Goal: Task Accomplishment & Management: Use online tool/utility

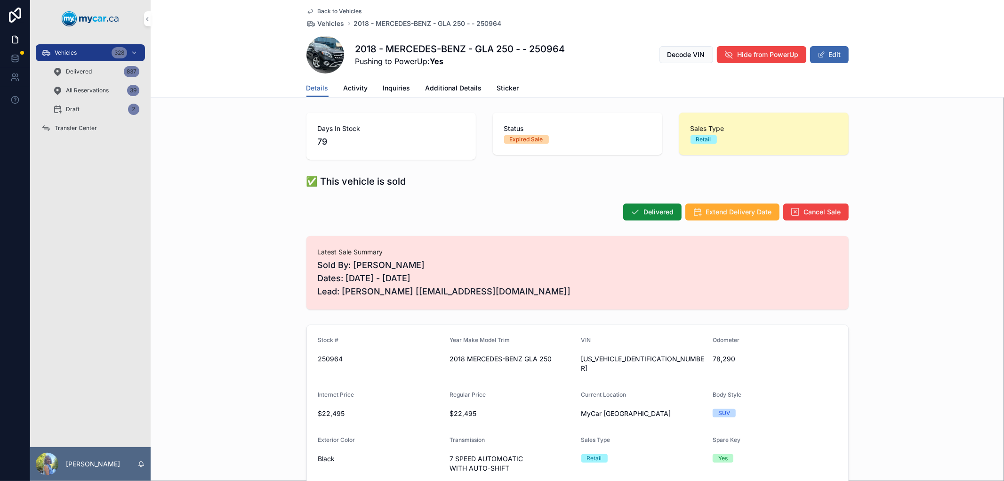
scroll to position [157, 0]
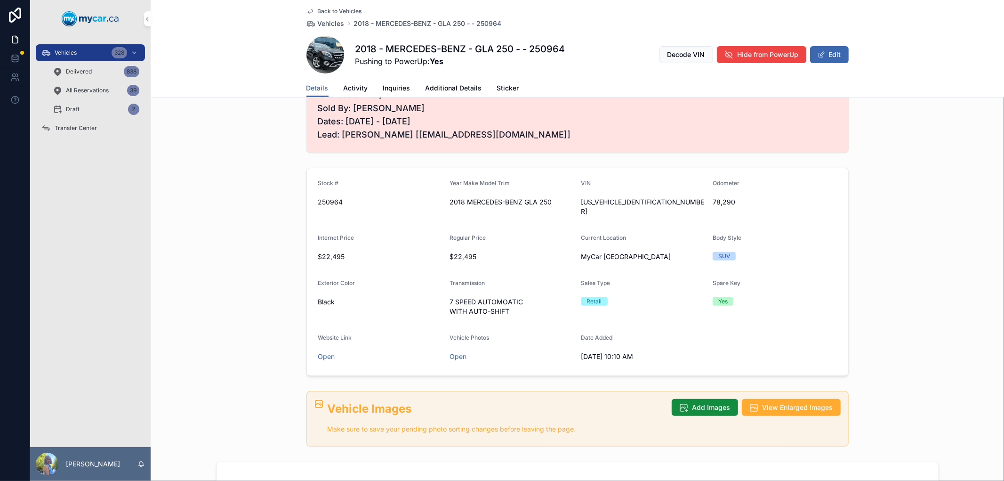
click at [86, 49] on div "Vehicles 328" at bounding box center [90, 52] width 98 height 15
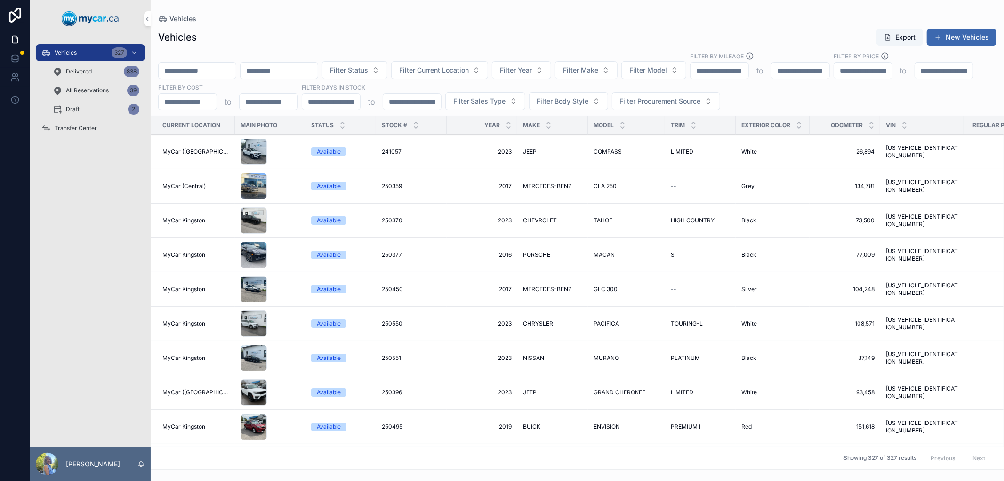
click at [469, 71] on span "Filter Current Location" at bounding box center [434, 69] width 70 height 9
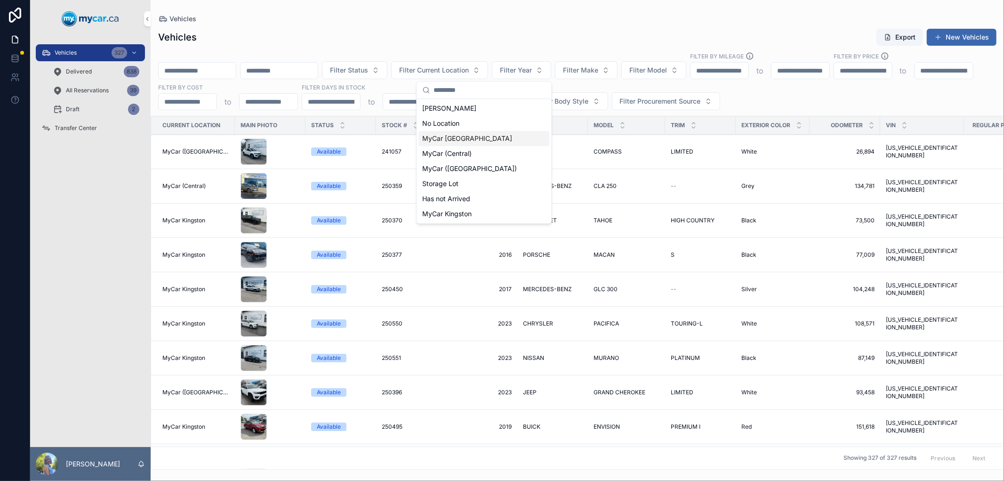
click at [471, 134] on span "MyCar [GEOGRAPHIC_DATA]" at bounding box center [467, 138] width 90 height 9
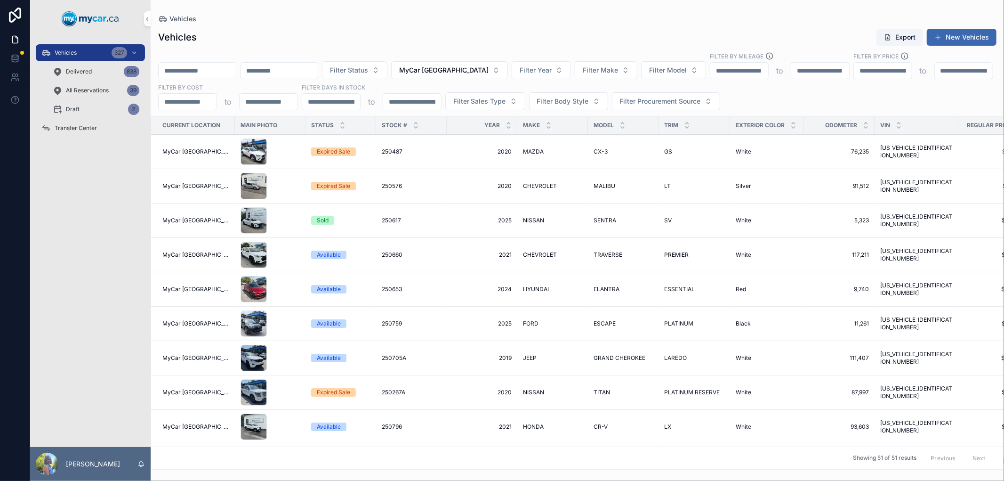
click at [905, 38] on button "Export" at bounding box center [900, 37] width 47 height 17
click at [535, 34] on div "Vehicles Export New Vehicles" at bounding box center [577, 37] width 839 height 18
click at [738, 20] on div "Vehicles" at bounding box center [577, 19] width 839 height 8
click at [66, 129] on span "Transfer Center" at bounding box center [76, 128] width 42 height 8
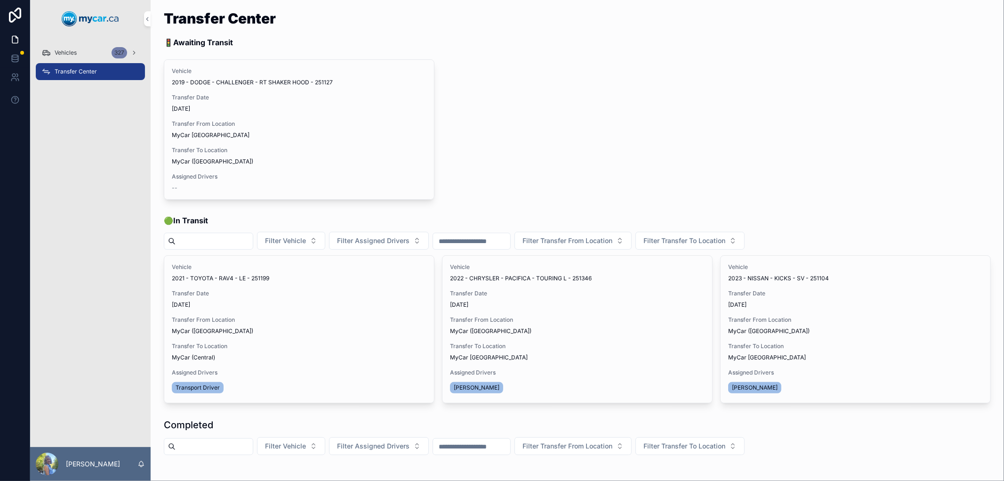
click at [0, 0] on span "Transfer Done" at bounding box center [0, 0] width 0 height 0
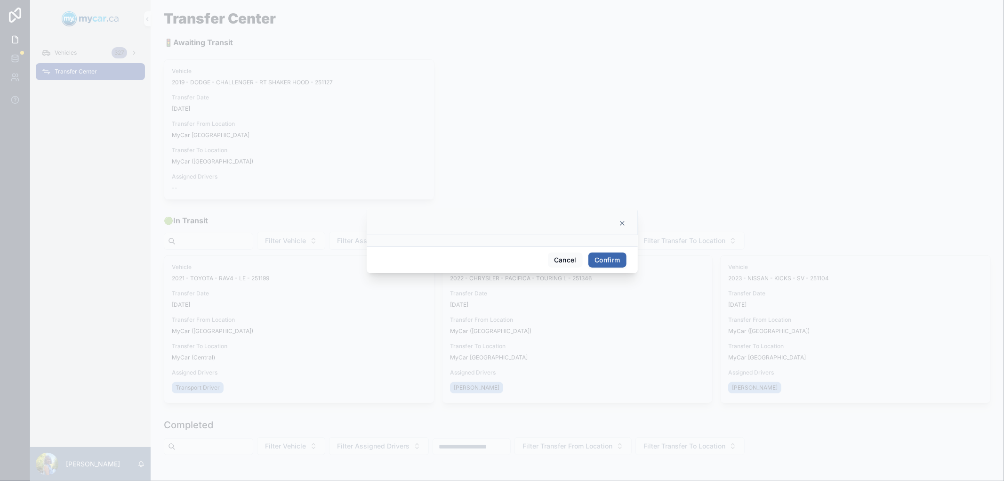
click at [610, 257] on button "Confirm" at bounding box center [608, 259] width 38 height 15
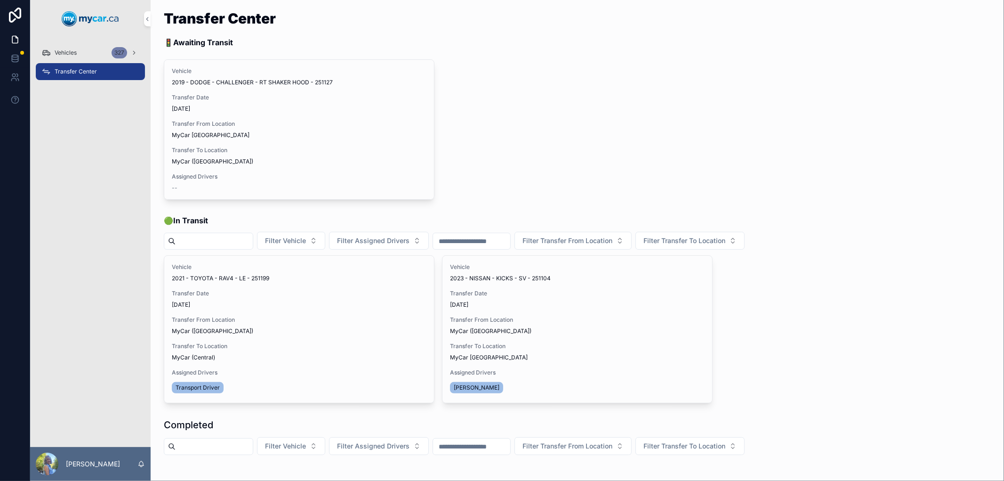
click at [694, 151] on div "Vehicle 2019 - DODGE - CHALLENGER - RT SHAKER HOOD - 251127 Transfer Date [DATE…" at bounding box center [577, 129] width 827 height 140
click at [754, 151] on div "Vehicle 2019 - DODGE - CHALLENGER - RT SHAKER HOOD - 251127 Transfer Date [DATE…" at bounding box center [577, 129] width 827 height 140
click at [770, 336] on div "Vehicle 2021 - TOYOTA - RAV4 - LE - 251199 Transfer Date [DATE] Transfer From L…" at bounding box center [577, 329] width 827 height 148
click at [781, 330] on div "Vehicle 2021 - TOYOTA - RAV4 - LE - 251199 Transfer Date [DATE] Transfer From L…" at bounding box center [577, 329] width 827 height 148
click at [0, 0] on span "Transfer Done" at bounding box center [0, 0] width 0 height 0
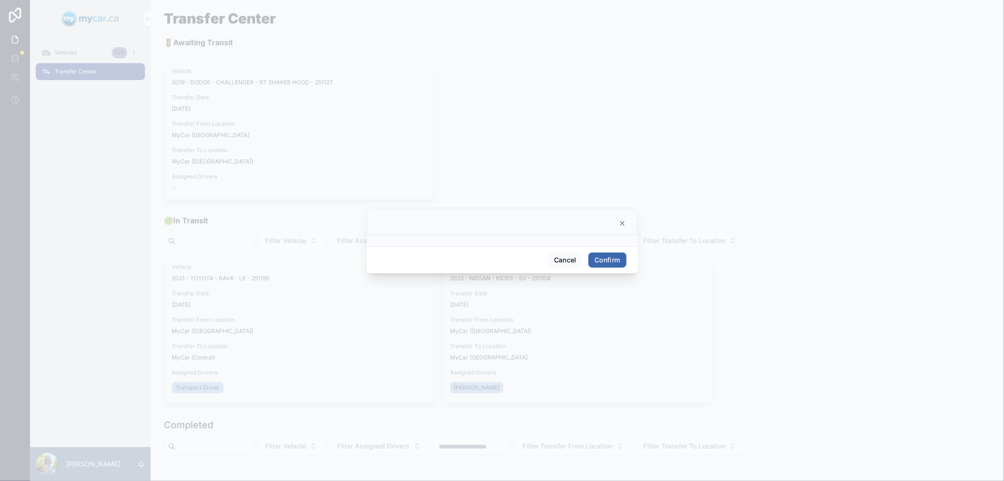
click at [608, 255] on button "Confirm" at bounding box center [608, 259] width 38 height 15
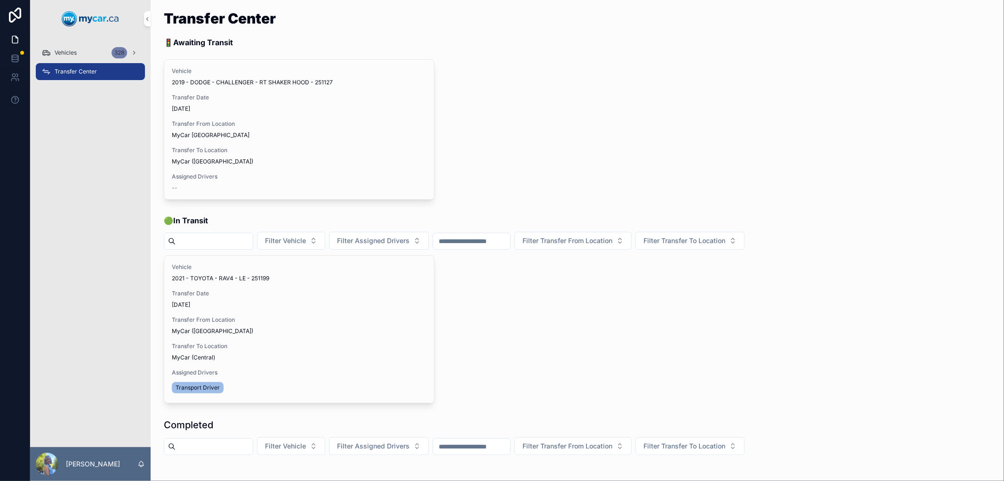
click at [76, 50] on span "Vehicles" at bounding box center [66, 53] width 22 height 8
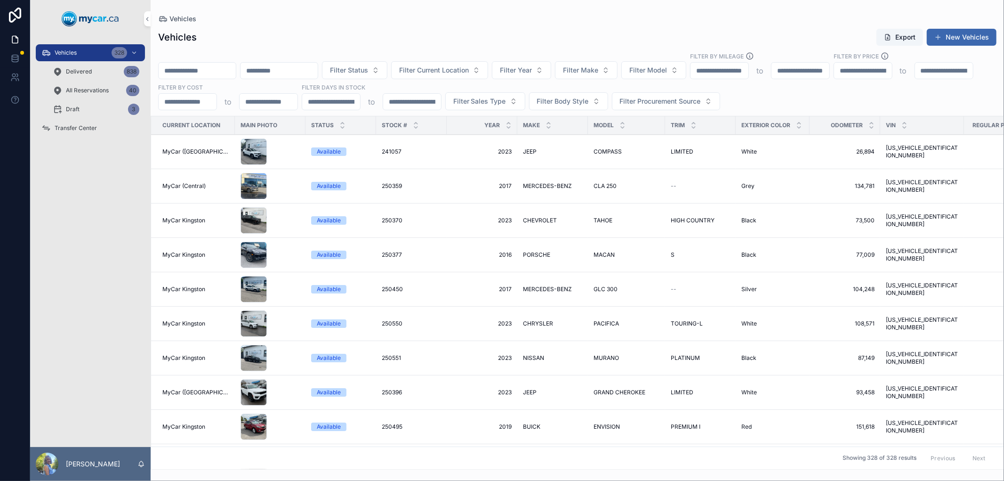
click at [458, 74] on button "Filter Current Location" at bounding box center [439, 70] width 97 height 18
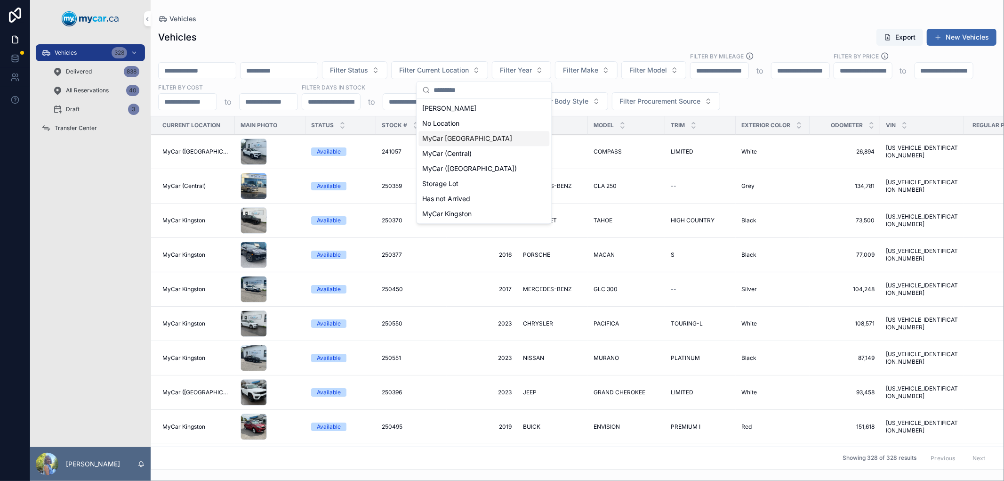
click at [468, 142] on span "MyCar [GEOGRAPHIC_DATA]" at bounding box center [467, 138] width 90 height 9
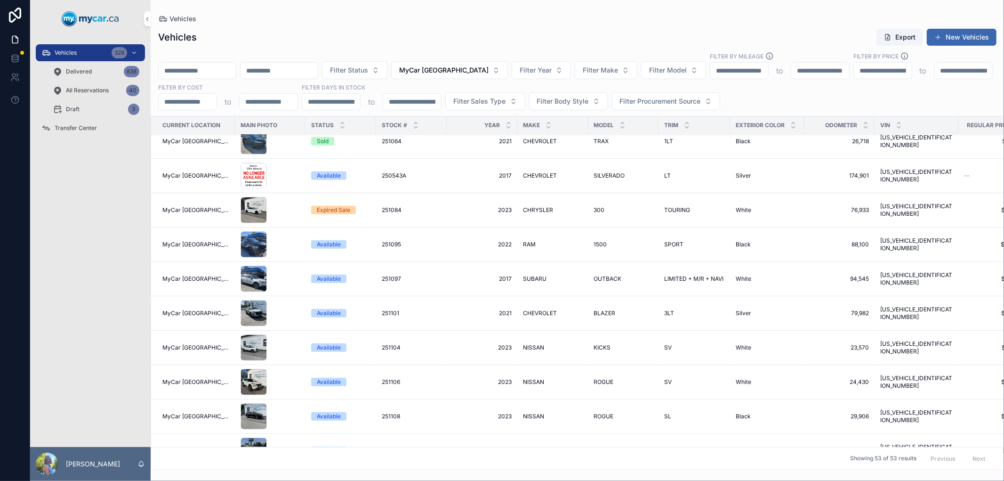
scroll to position [732, 0]
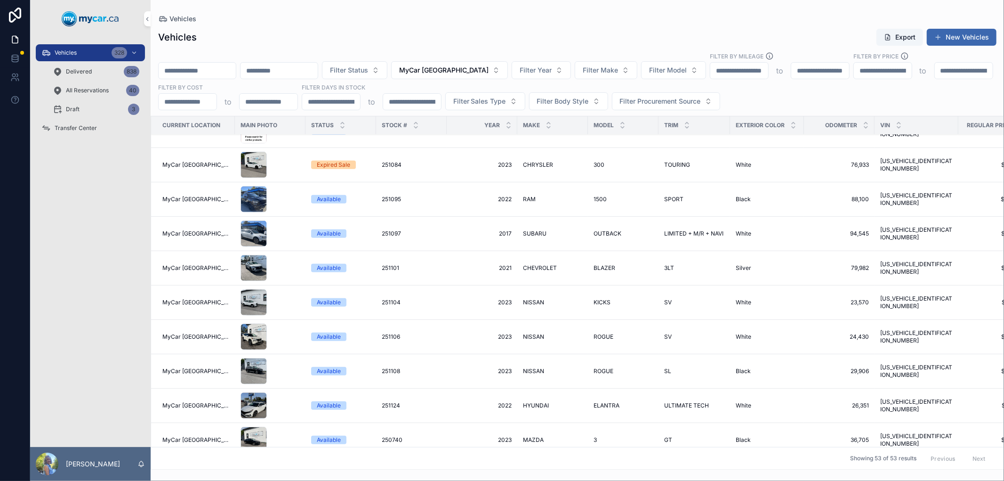
click at [382, 299] on span "251104" at bounding box center [391, 303] width 19 height 8
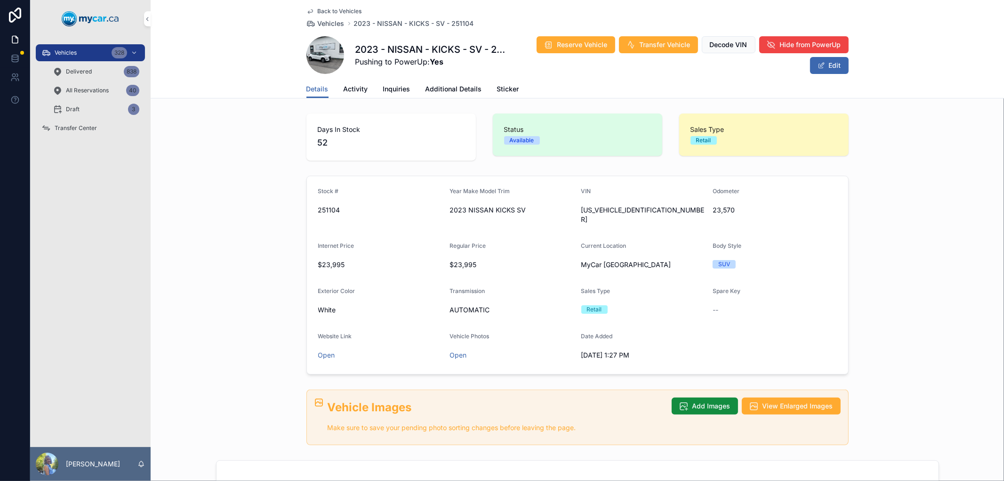
click at [0, 0] on icon "scrollable content" at bounding box center [0, 0] width 0 height 0
click at [917, 234] on div "Stock # 251104 Year Make Model Trim 2023 NISSAN KICKS SV VIN [US_VEHICLE_IDENTI…" at bounding box center [578, 275] width 854 height 206
click at [327, 22] on span "Vehicles" at bounding box center [331, 23] width 27 height 9
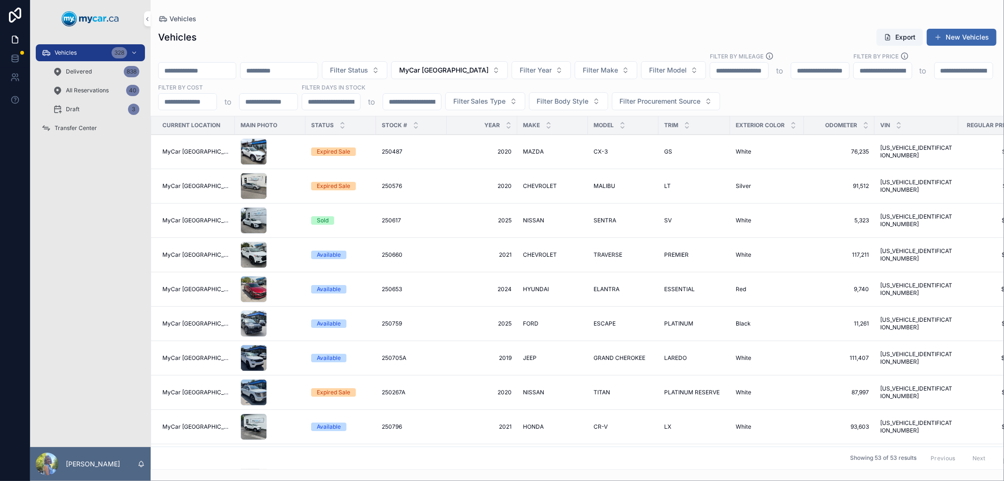
click at [231, 67] on input "scrollable content" at bounding box center [197, 70] width 77 height 13
paste input "******"
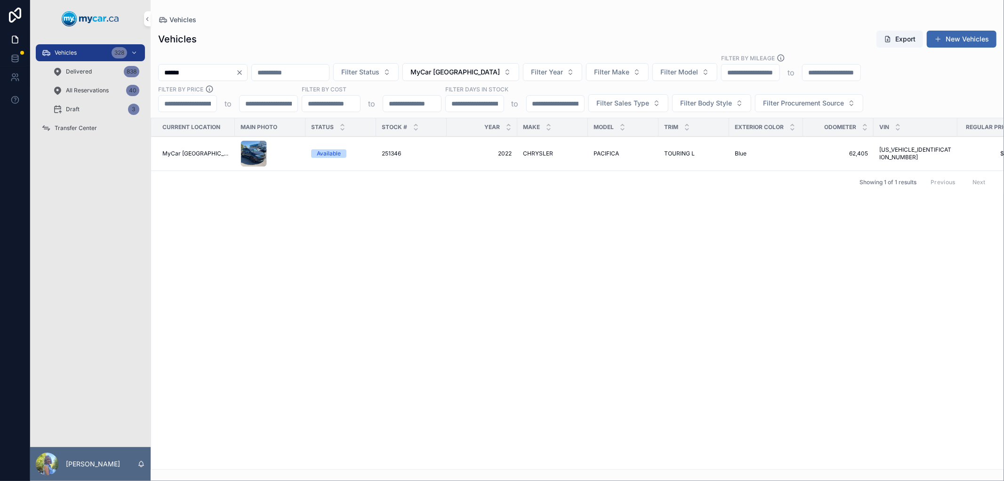
type input "******"
click at [390, 151] on span "251346" at bounding box center [391, 154] width 19 height 8
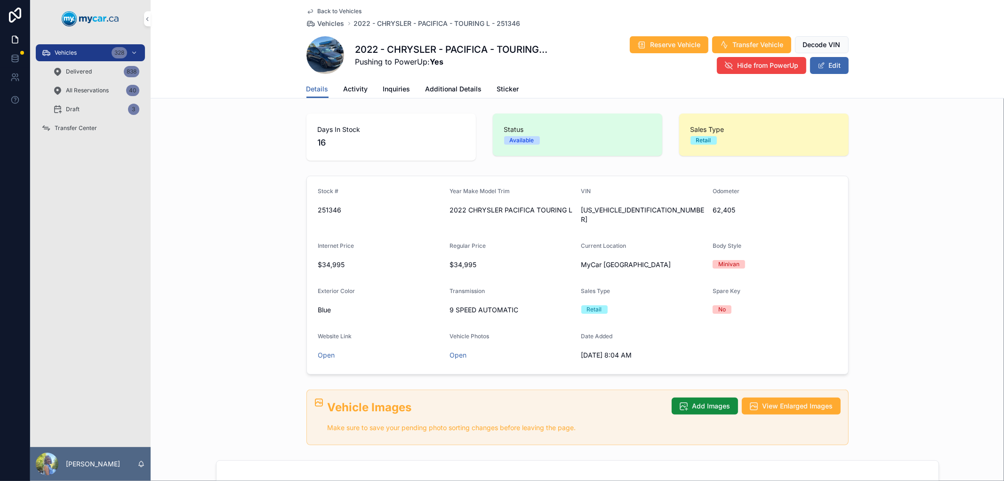
click at [0, 0] on icon "scrollable content" at bounding box center [0, 0] width 0 height 0
click at [900, 182] on div "Stock # 251346 Year Make Model Trim 2022 CHRYSLER PACIFICA TOURING L VIN [US_VE…" at bounding box center [578, 275] width 854 height 206
click at [75, 46] on div "Vehicles 328" at bounding box center [90, 52] width 98 height 15
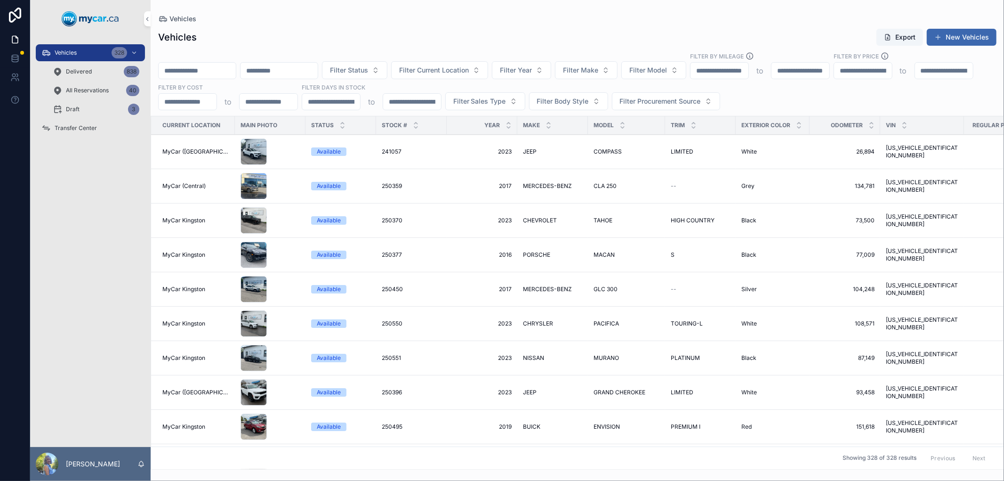
click at [225, 70] on input "scrollable content" at bounding box center [197, 70] width 77 height 13
paste input "******"
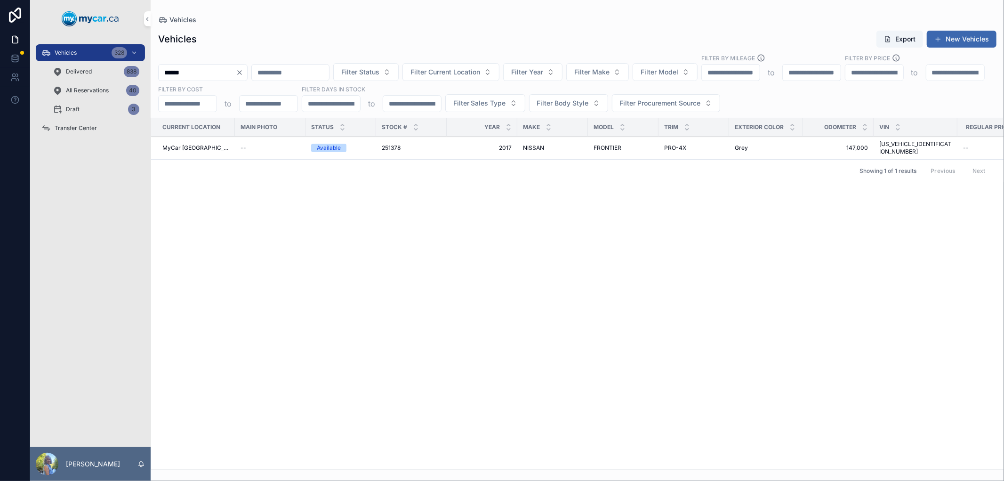
type input "******"
click at [385, 144] on span "251378" at bounding box center [391, 148] width 19 height 8
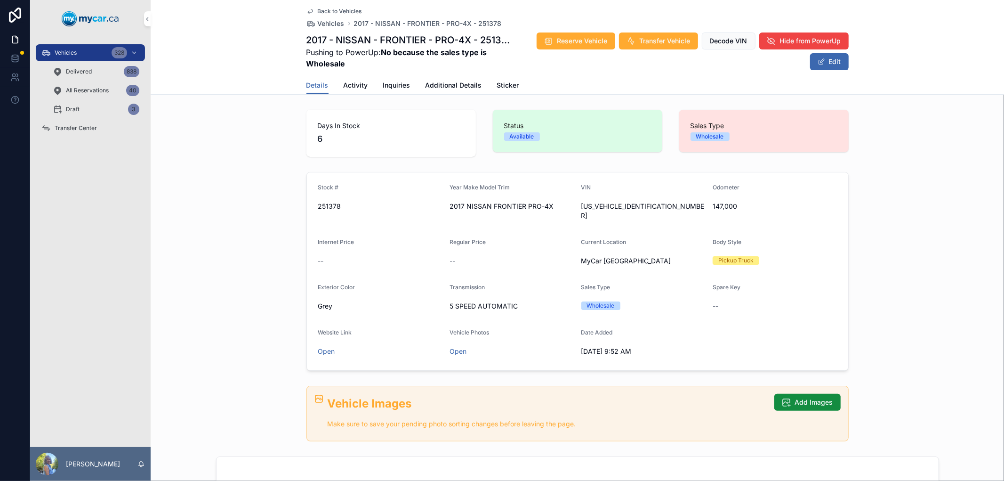
click at [85, 49] on div "Vehicles 328" at bounding box center [90, 52] width 98 height 15
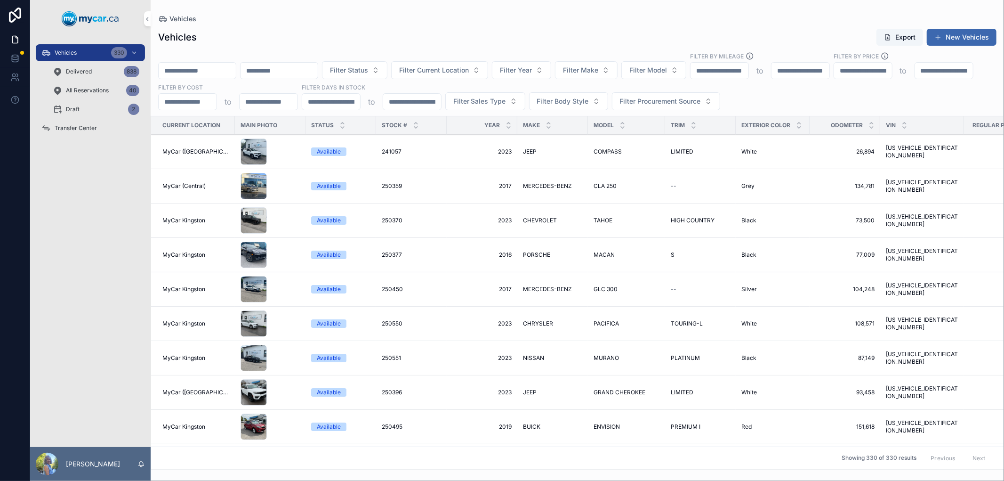
click at [185, 62] on div "scrollable content" at bounding box center [197, 70] width 78 height 17
click at [184, 66] on input "scrollable content" at bounding box center [197, 70] width 77 height 13
paste input "******"
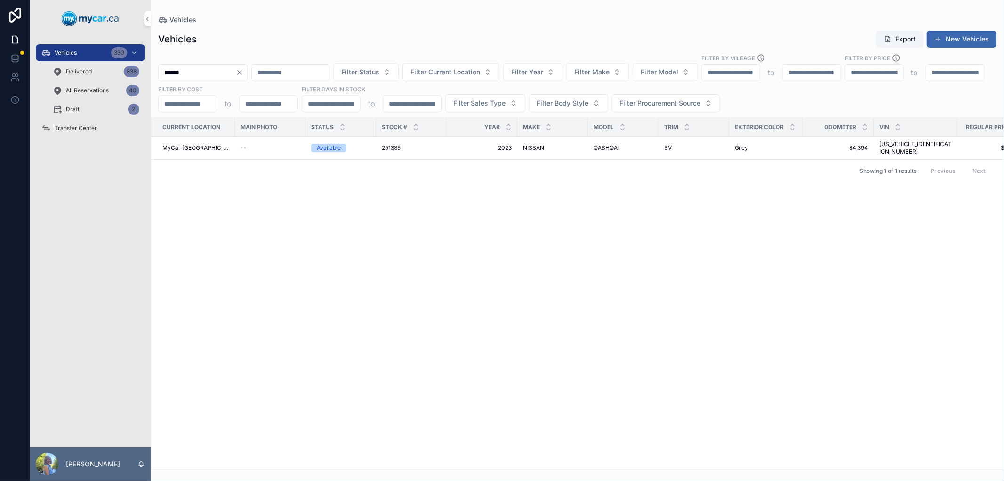
type input "******"
click at [383, 146] on span "251385" at bounding box center [391, 148] width 19 height 8
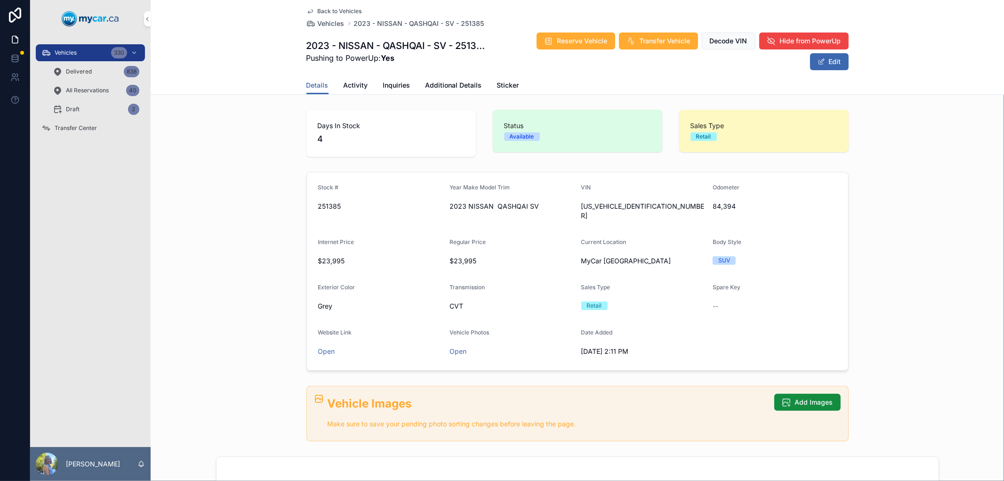
click at [0, 0] on icon "scrollable content" at bounding box center [0, 0] width 0 height 0
click at [95, 55] on div "Vehicles 330" at bounding box center [90, 52] width 98 height 15
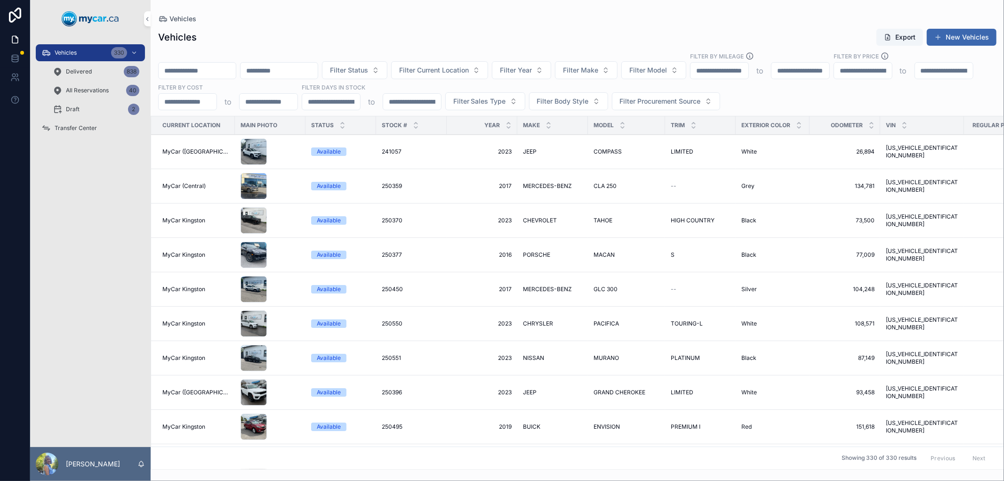
click at [214, 72] on input "scrollable content" at bounding box center [197, 70] width 77 height 13
paste input "******"
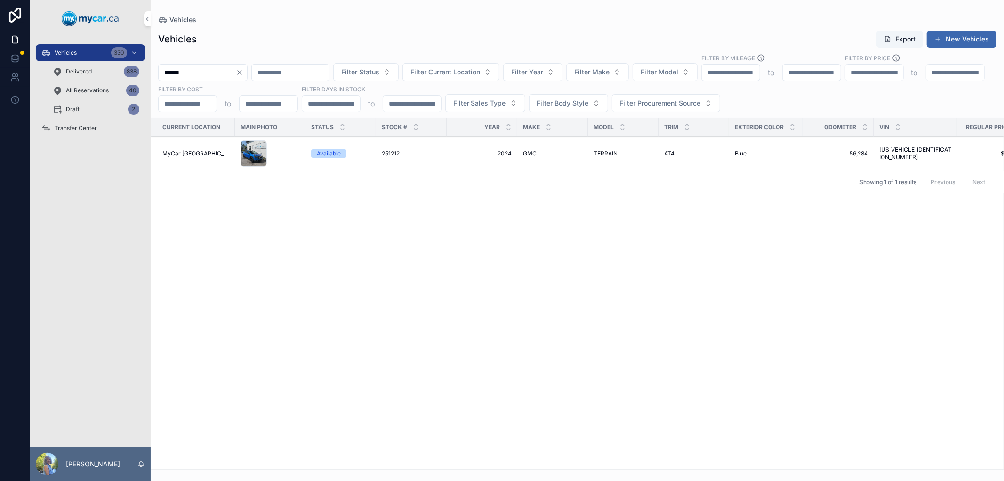
type input "******"
click at [383, 153] on span "251212" at bounding box center [391, 154] width 18 height 8
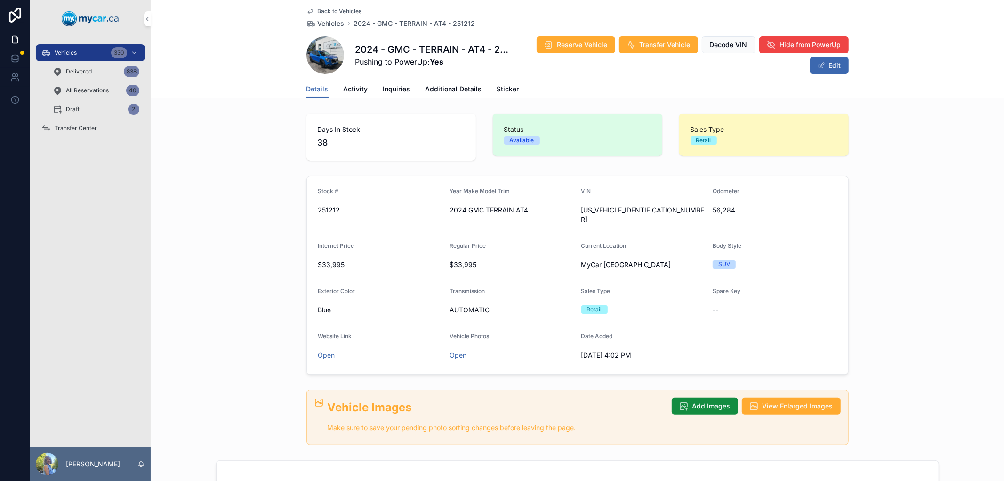
click at [584, 210] on span "[US_VEHICLE_IDENTIFICATION_NUMBER]" at bounding box center [643, 214] width 124 height 19
click at [0, 0] on icon "scrollable content" at bounding box center [0, 0] width 0 height 0
click at [84, 50] on div "Vehicles 330" at bounding box center [90, 52] width 98 height 15
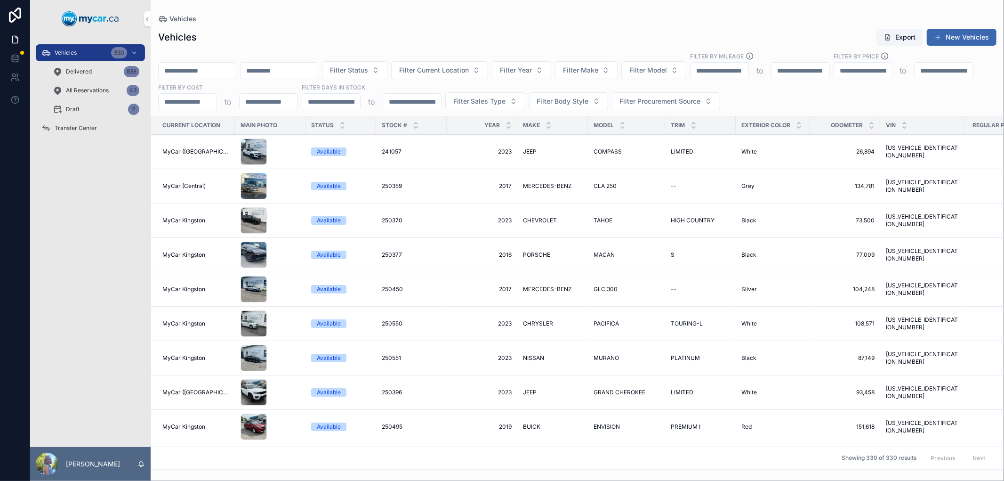
click at [204, 68] on input "scrollable content" at bounding box center [197, 70] width 77 height 13
paste input "*******"
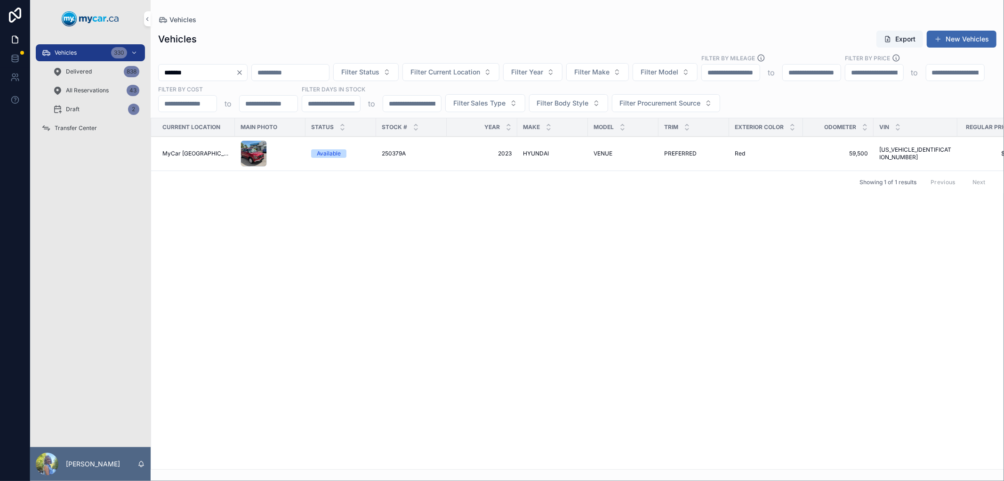
type input "*******"
click at [387, 153] on span "250379A" at bounding box center [394, 154] width 24 height 8
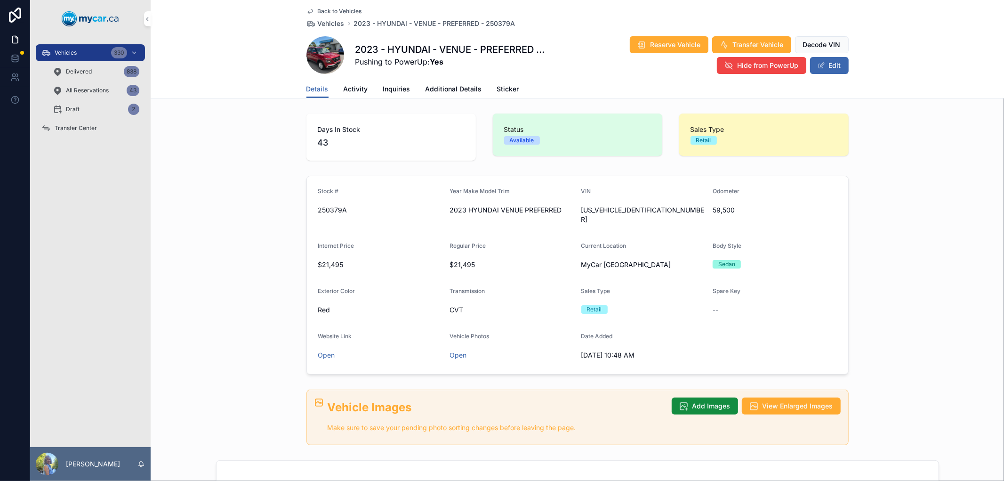
click at [702, 208] on form "Stock # 250379A Year Make Model Trim 2023 HYUNDAI VENUE PREFERRED VIN [US_VEHIC…" at bounding box center [577, 275] width 541 height 198
click at [0, 0] on div "scrollable content" at bounding box center [0, 0] width 0 height 0
click at [703, 209] on form "Stock # 250379A Year Make Model Trim 2023 HYUNDAI VENUE PREFERRED VIN [US_VEHIC…" at bounding box center [577, 275] width 541 height 198
click at [0, 0] on icon "scrollable content" at bounding box center [0, 0] width 0 height 0
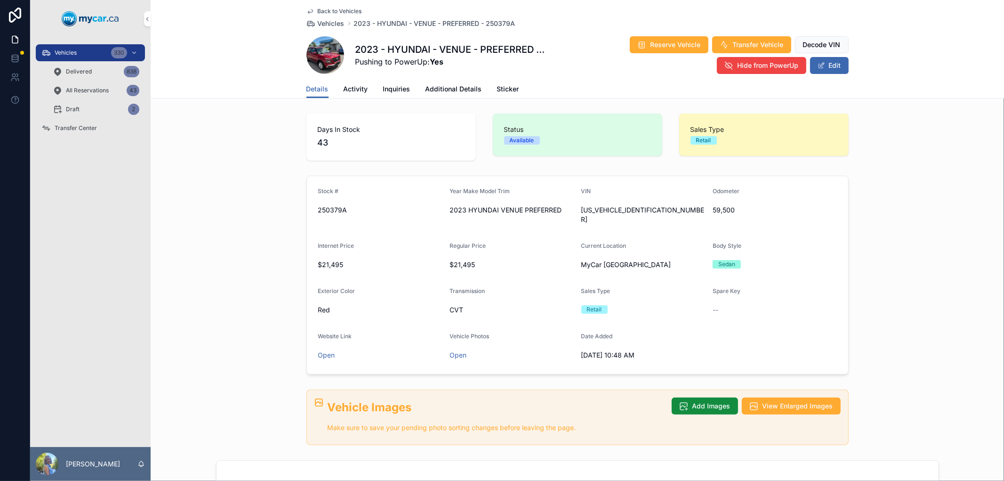
drag, startPoint x: 346, startPoint y: 210, endPoint x: 318, endPoint y: 207, distance: 27.9
click at [318, 207] on div "250379A" at bounding box center [380, 209] width 124 height 9
click at [0, 0] on icon "scrollable content" at bounding box center [0, 0] width 0 height 0
click at [100, 55] on div "Vehicles 330" at bounding box center [90, 52] width 98 height 15
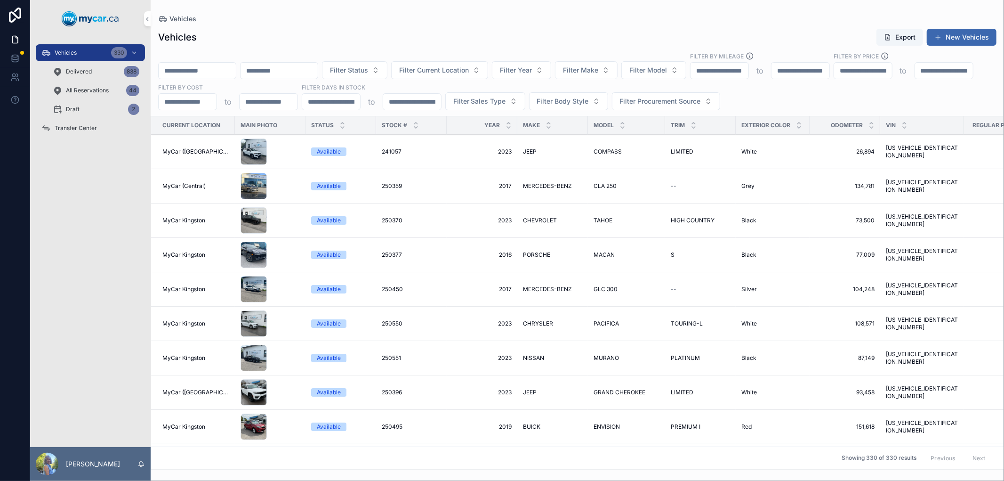
click at [202, 71] on input "scrollable content" at bounding box center [197, 70] width 77 height 13
paste input "******"
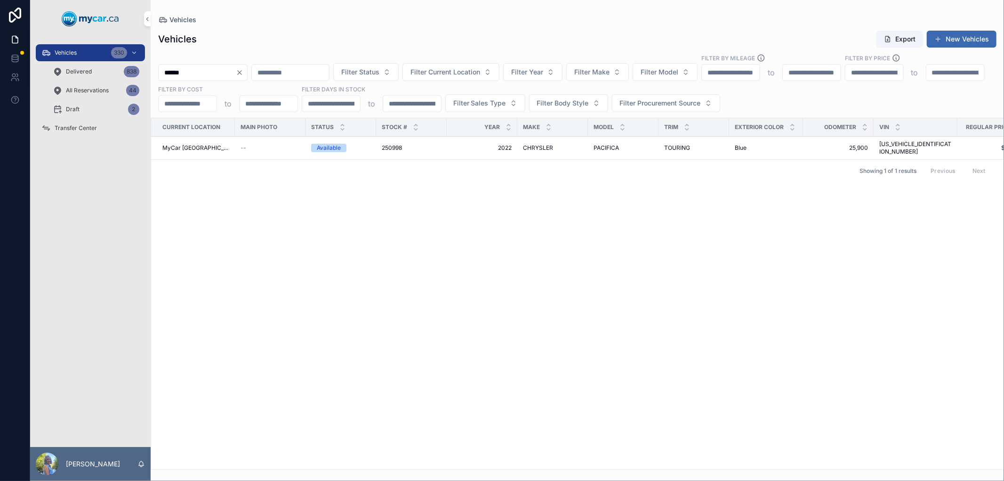
type input "******"
click at [383, 144] on span "250998" at bounding box center [392, 148] width 20 height 8
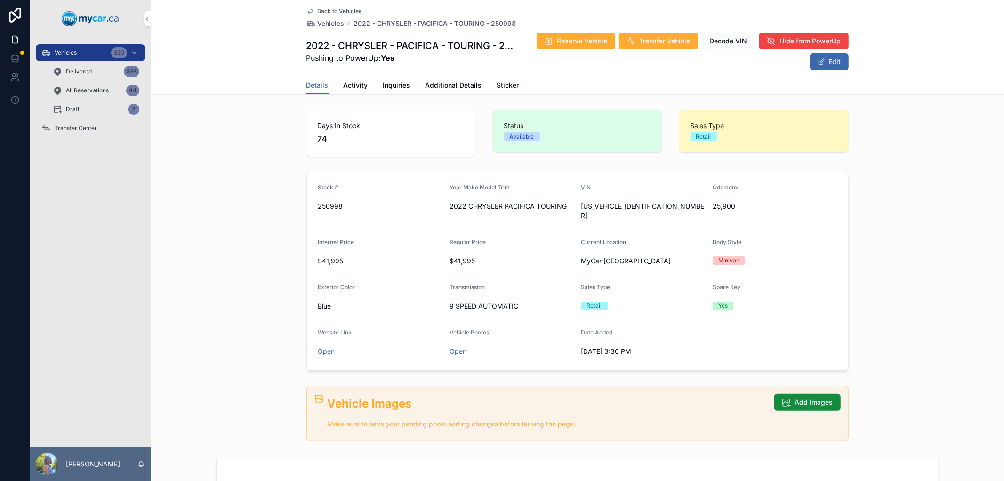
click at [826, 61] on button "Edit" at bounding box center [829, 61] width 39 height 17
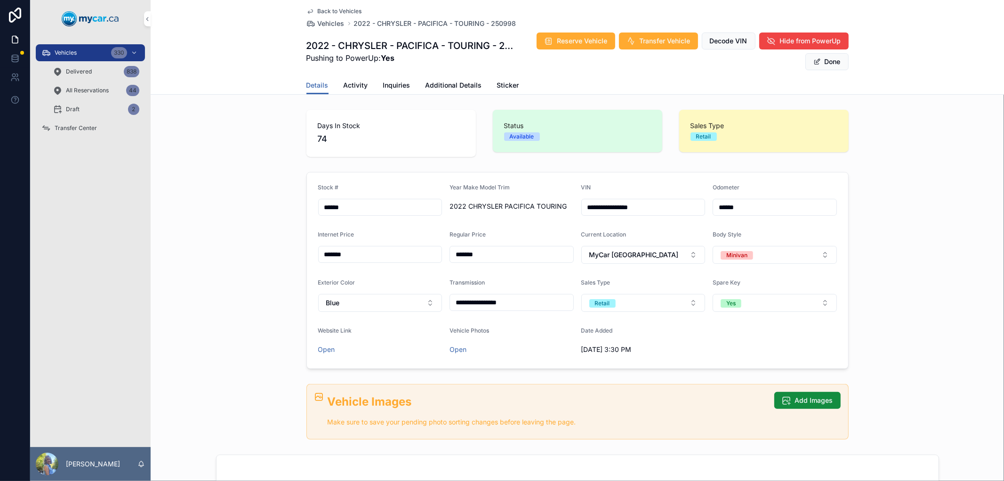
drag, startPoint x: 744, startPoint y: 206, endPoint x: 710, endPoint y: 203, distance: 34.5
click at [713, 203] on input "******" at bounding box center [774, 207] width 123 height 13
paste input "*"
type input "*"
type input "******"
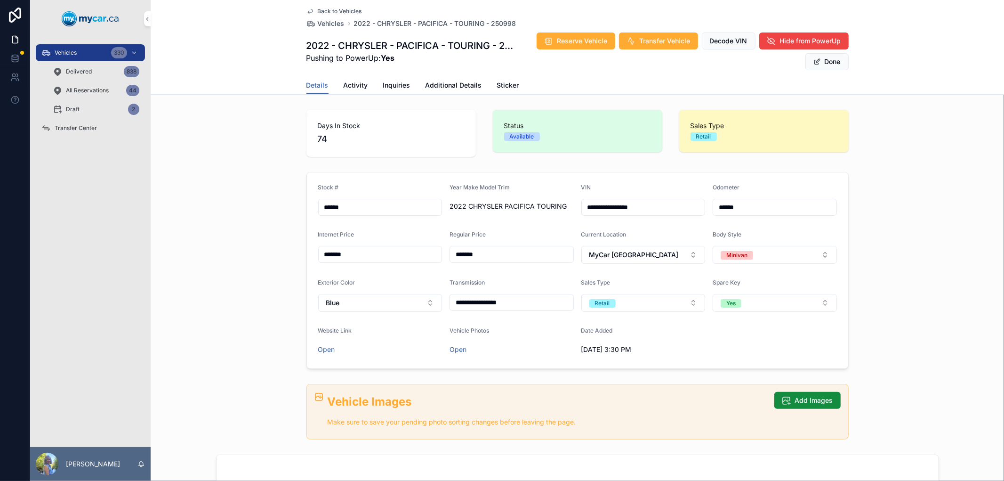
click at [824, 63] on button "Done" at bounding box center [827, 61] width 43 height 17
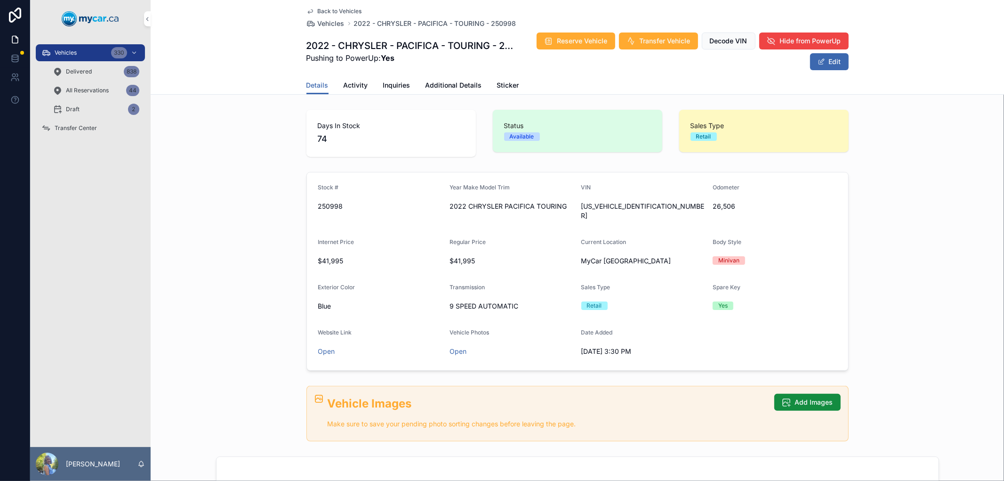
click at [0, 0] on icon "scrollable content" at bounding box center [0, 0] width 0 height 0
click at [877, 238] on div "Stock # 250998 Year Make Model Trim 2022 CHRYSLER PACIFICA TOURING VIN [US_VEHI…" at bounding box center [578, 271] width 854 height 206
